Goal: Information Seeking & Learning: Learn about a topic

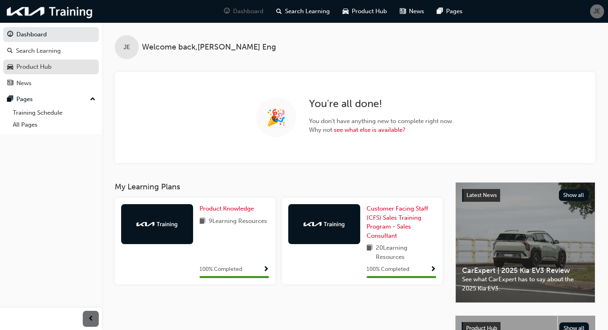
click at [81, 68] on div "Product Hub" at bounding box center [51, 67] width 88 height 10
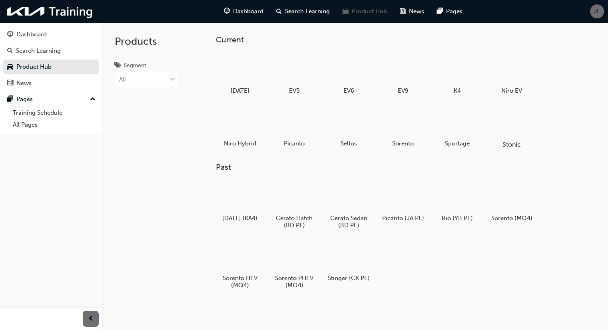
click at [501, 128] on div at bounding box center [512, 122] width 44 height 32
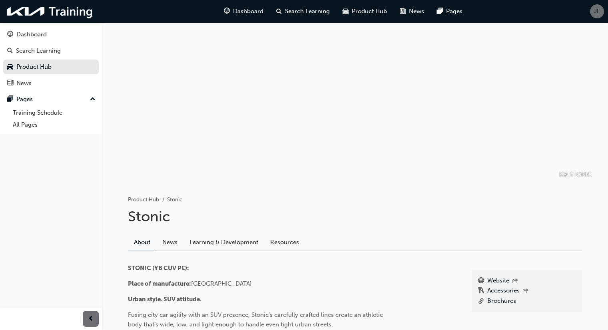
scroll to position [200, 0]
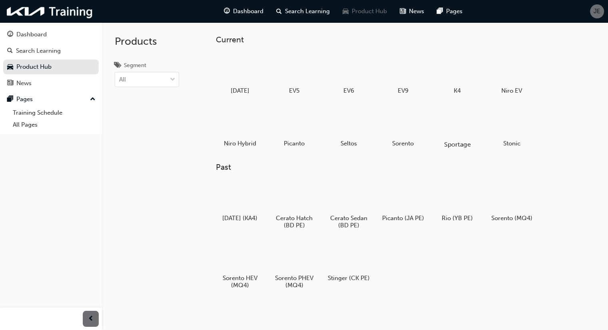
click at [463, 120] on div at bounding box center [457, 122] width 44 height 32
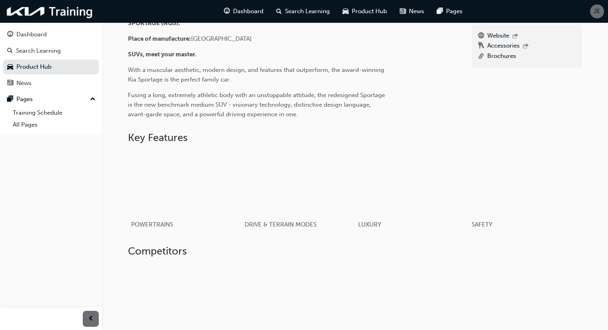
scroll to position [377, 0]
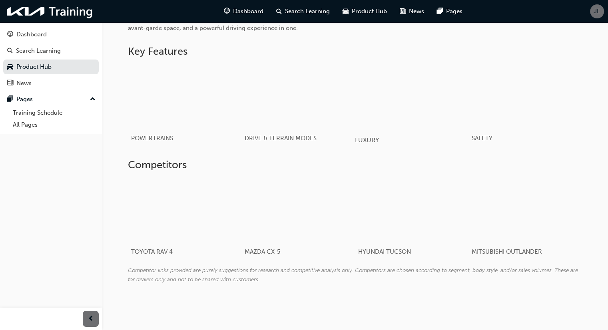
click at [389, 108] on div "button" at bounding box center [412, 97] width 114 height 64
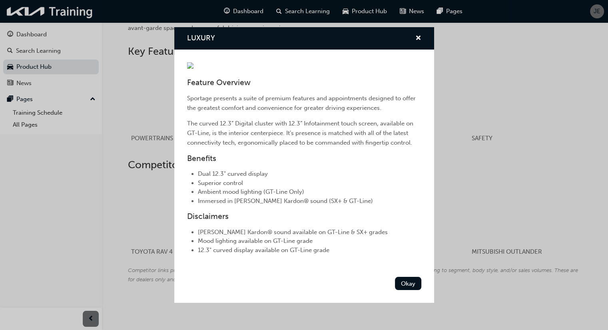
click at [445, 170] on div "LUXURY Feature Overview Sportage presents a suite of premium features and appoi…" at bounding box center [304, 165] width 608 height 330
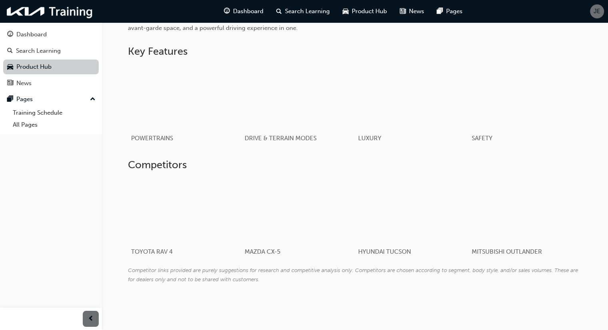
click at [50, 72] on link "Product Hub" at bounding box center [51, 67] width 96 height 15
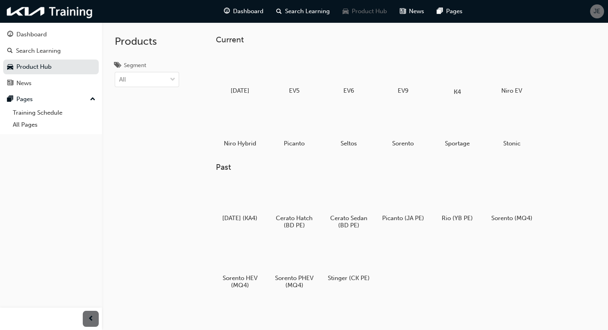
click at [462, 69] on div at bounding box center [457, 69] width 44 height 32
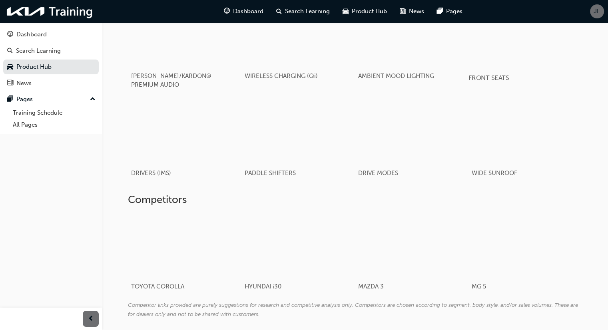
scroll to position [624, 0]
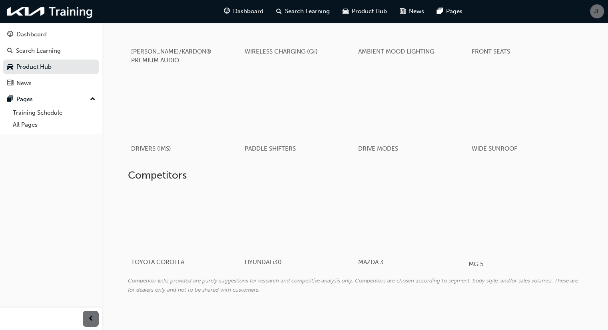
click at [523, 222] on div at bounding box center [515, 221] width 95 height 64
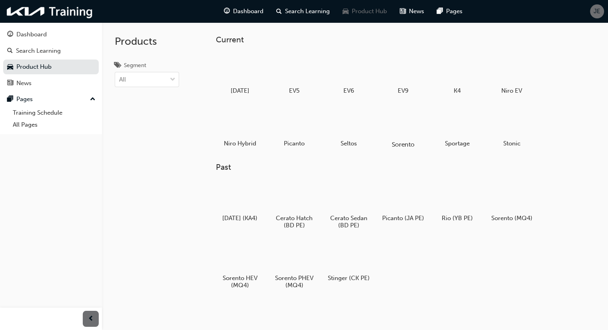
click at [405, 124] on div at bounding box center [403, 122] width 44 height 32
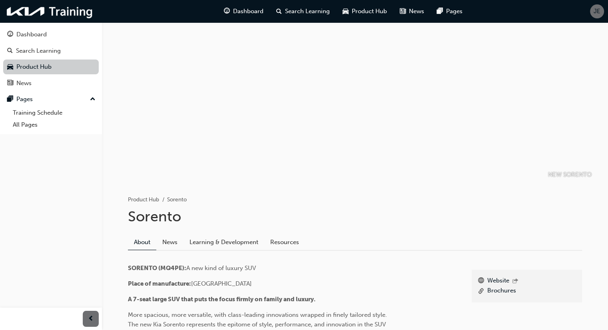
click at [82, 70] on link "Product Hub" at bounding box center [51, 67] width 96 height 15
